Goal: Find specific page/section: Find specific page/section

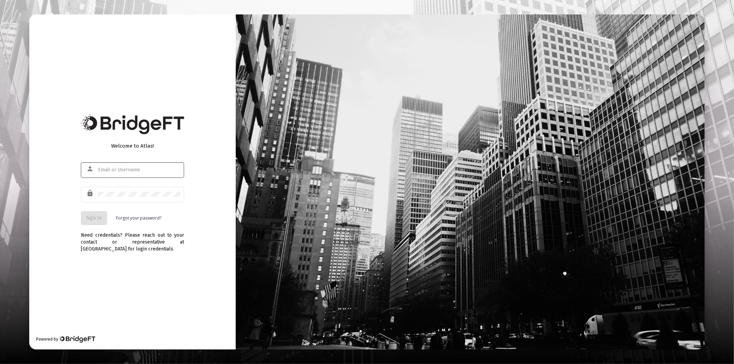
click at [111, 168] on input "text" at bounding box center [139, 170] width 83 height 6
type input "anthony@sequentplanning.com"
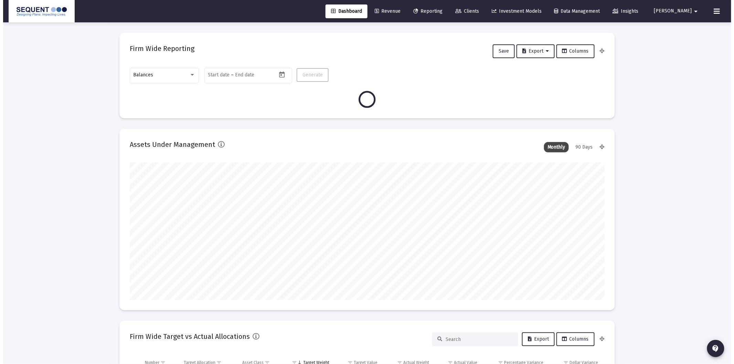
scroll to position [138, 255]
click at [476, 10] on span "Clients" at bounding box center [464, 11] width 24 height 6
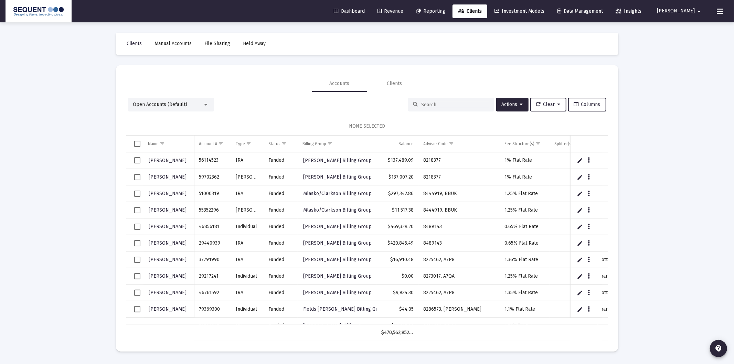
click at [425, 99] on div at bounding box center [451, 105] width 86 height 14
click at [428, 102] on input at bounding box center [455, 105] width 67 height 6
paste input "8430533"
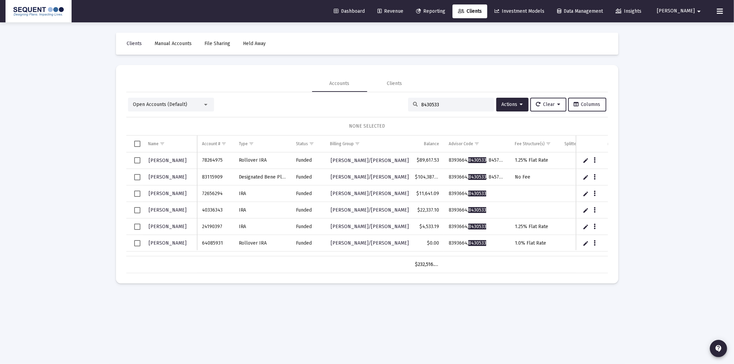
click at [435, 101] on div "8430533" at bounding box center [451, 105] width 86 height 14
click at [441, 104] on input "8430533" at bounding box center [455, 105] width 67 height 6
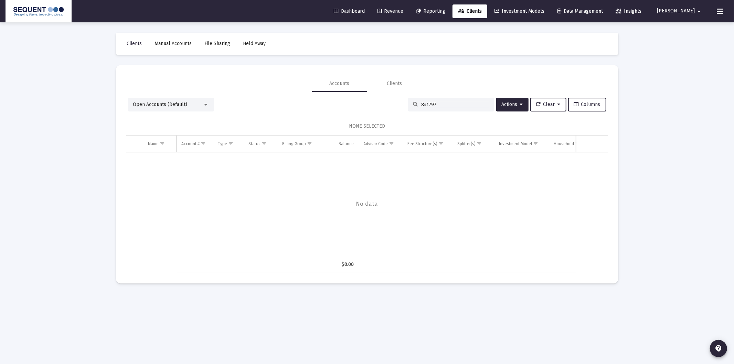
click at [428, 103] on input "841797" at bounding box center [455, 105] width 67 height 6
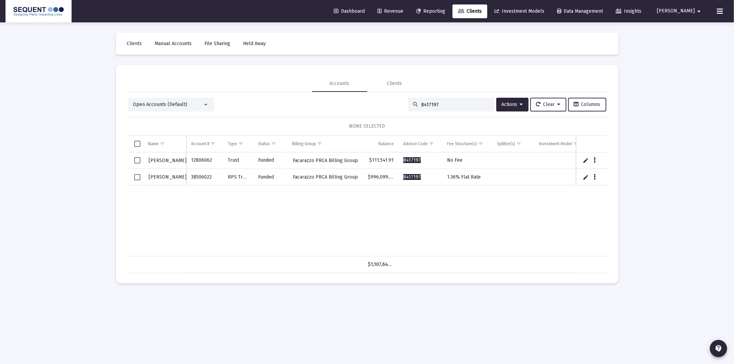
type input "8417197"
drag, startPoint x: 214, startPoint y: 158, endPoint x: 190, endPoint y: 161, distance: 23.5
click at [190, 161] on td "12806062" at bounding box center [205, 160] width 36 height 17
copy td "12806062"
